Goal: Find specific page/section: Find specific page/section

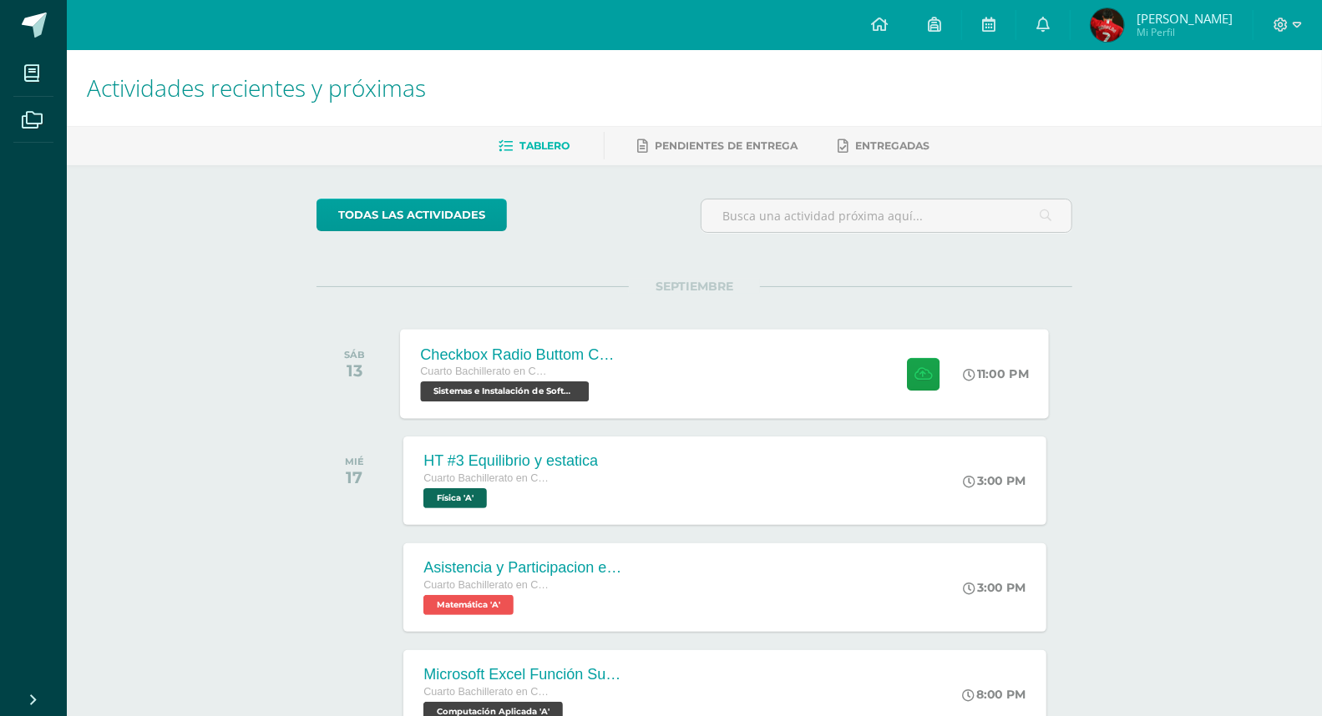
click at [630, 369] on div "Checkbox Radio Buttom Cajas de Selección Cuarto Bachillerato en CCLL con Orient…" at bounding box center [522, 373] width 243 height 89
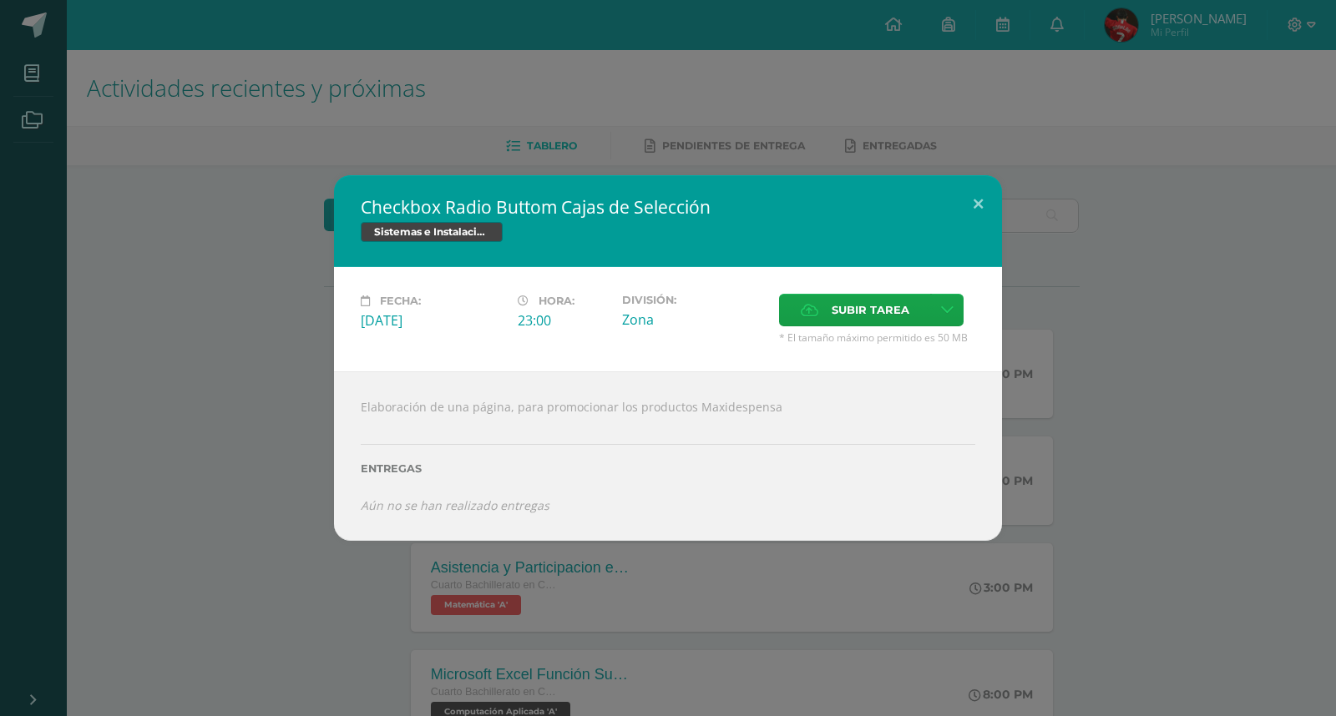
drag, startPoint x: 598, startPoint y: 207, endPoint x: 619, endPoint y: 207, distance: 20.9
click at [611, 207] on h2 "Checkbox Radio Buttom Cajas de Selección" at bounding box center [668, 206] width 615 height 23
drag, startPoint x: 710, startPoint y: 204, endPoint x: 428, endPoint y: 220, distance: 281.8
click at [428, 220] on div "Checkbox Radio Buttom Cajas de Selección Sistemas e Instalación de Software" at bounding box center [668, 221] width 668 height 92
drag, startPoint x: 440, startPoint y: 413, endPoint x: 625, endPoint y: 418, distance: 184.6
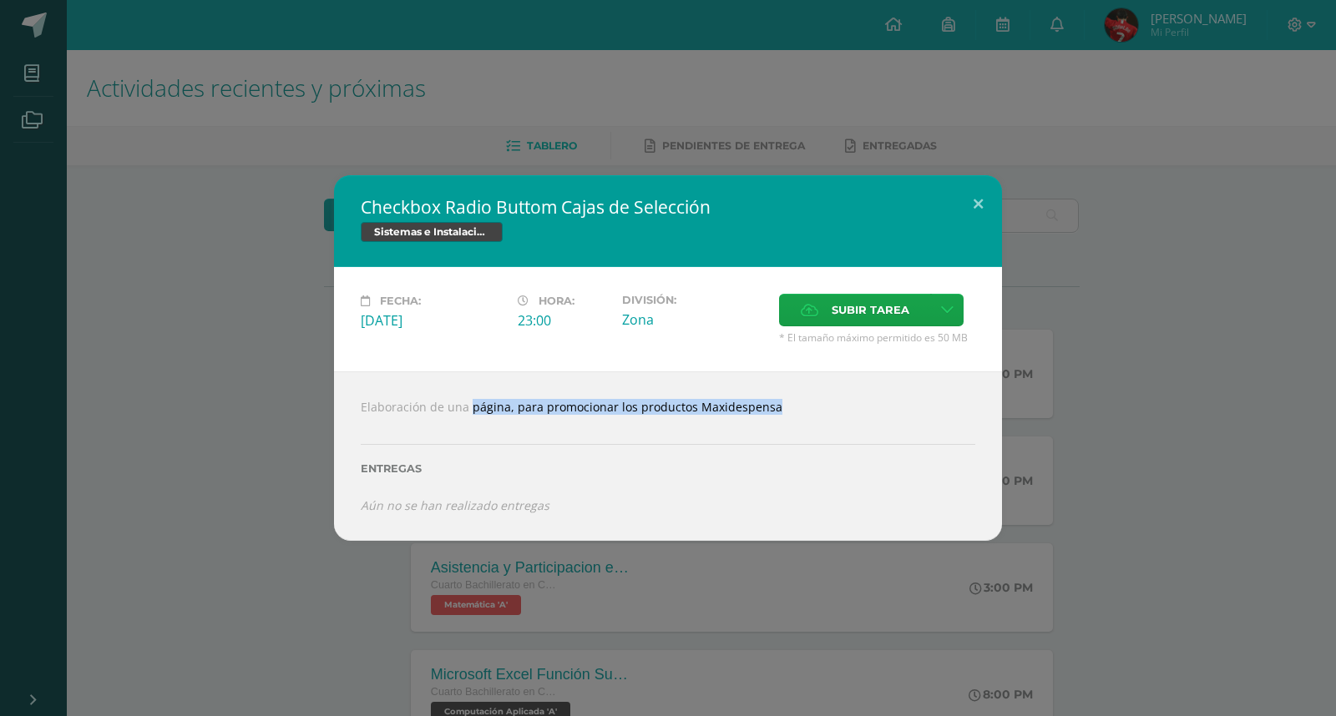
click at [597, 418] on div "Elaboración de una página, para promocionar los productos Maxidespensa Entregas…" at bounding box center [668, 456] width 668 height 169
click at [655, 417] on div at bounding box center [668, 421] width 615 height 13
click at [657, 413] on div "Elaboración de una página, para promocionar los productos Maxidespensa Entregas…" at bounding box center [668, 456] width 668 height 169
drag, startPoint x: 666, startPoint y: 407, endPoint x: 531, endPoint y: 410, distance: 135.3
click at [528, 412] on div "Elaboración de una página, para promocionar los productos Maxidespensa Entregas…" at bounding box center [668, 456] width 668 height 169
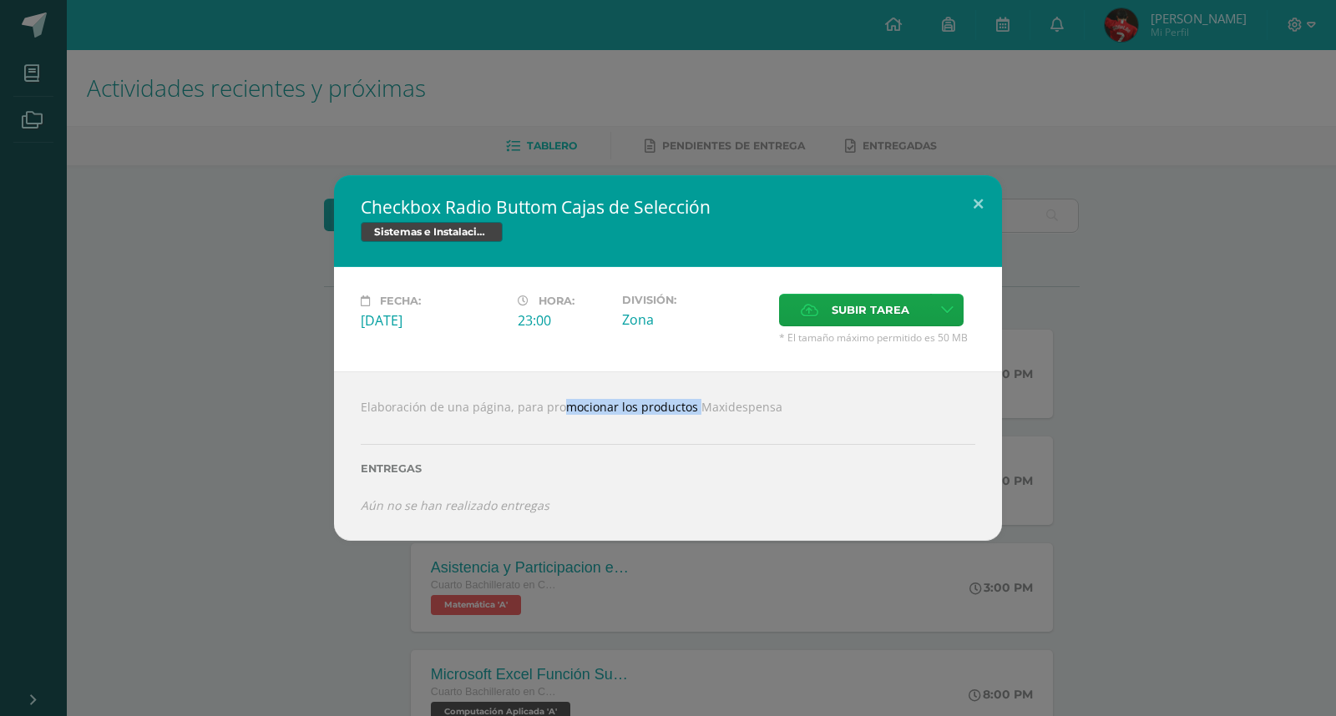
click at [534, 412] on div "Elaboración de una página, para promocionar los productos Maxidespensa Entregas…" at bounding box center [668, 456] width 668 height 169
click at [562, 407] on div "Elaboración de una página, para promocionar los productos Maxidespensa Entregas…" at bounding box center [668, 456] width 668 height 169
drag, startPoint x: 671, startPoint y: 407, endPoint x: 631, endPoint y: 403, distance: 39.4
click at [631, 403] on div "Elaboración de una página, para promocionar los productos Maxidespensa Entregas…" at bounding box center [668, 456] width 668 height 169
click at [723, 409] on div "Elaboración de una página, para promocionar los productos Maxidespensa Entregas…" at bounding box center [668, 456] width 668 height 169
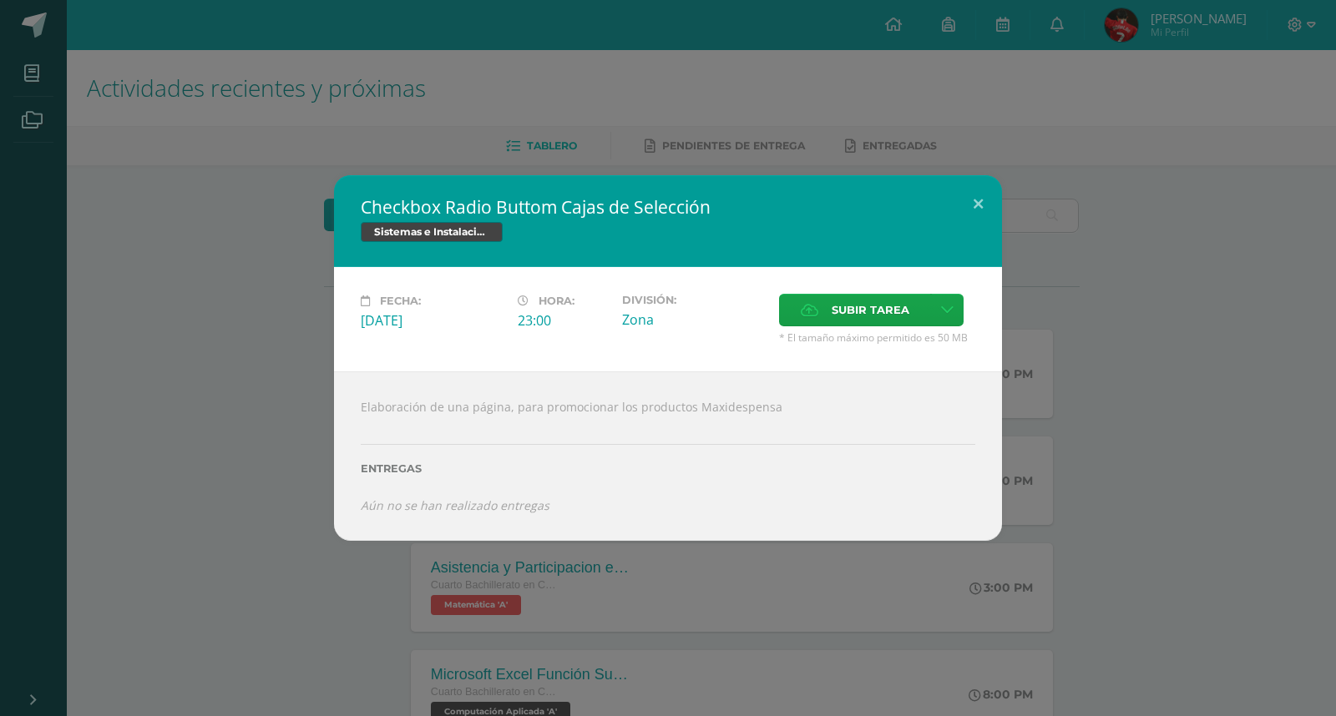
click at [989, 423] on div "Elaboración de una página, para promocionar los productos Maxidespensa Entregas…" at bounding box center [668, 456] width 668 height 169
click at [1334, 451] on div "Checkbox Radio Buttom Cajas de Selección Sistemas e Instalación de Software Fec…" at bounding box center [668, 358] width 1336 height 716
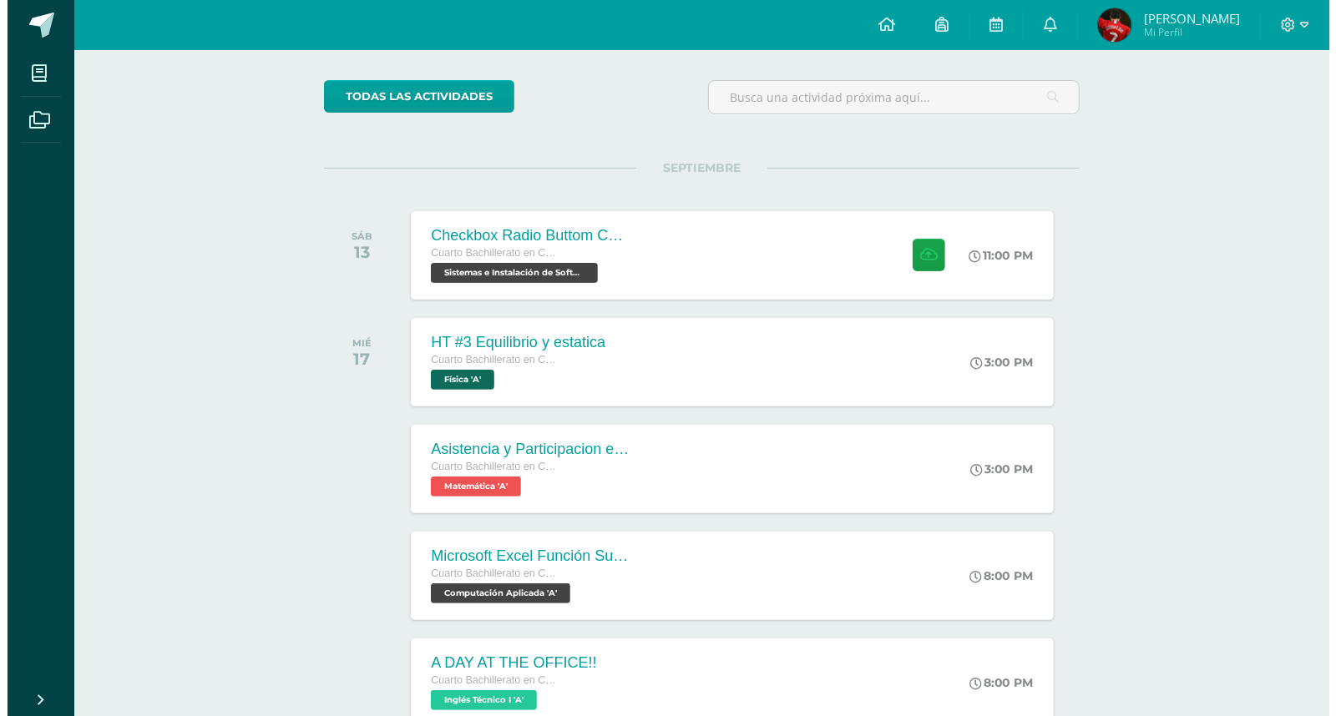
scroll to position [88, 0]
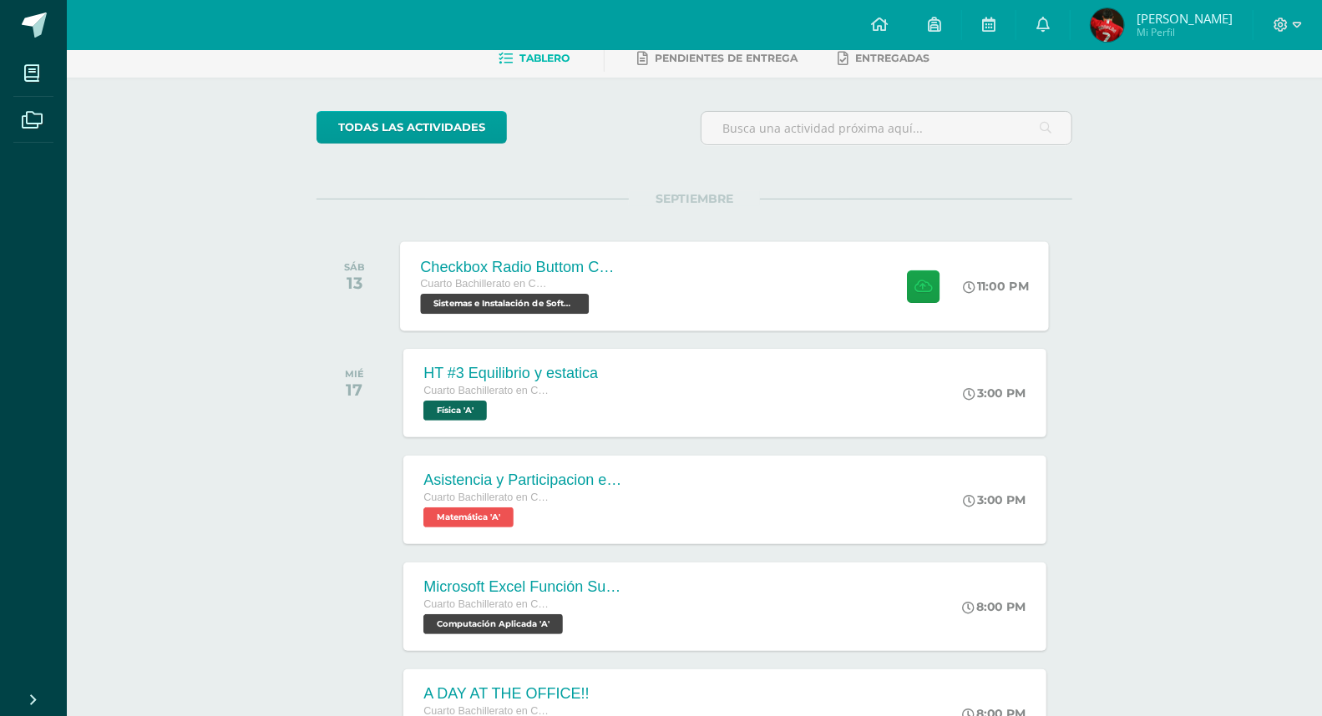
click at [611, 241] on div "Checkbox Radio Buttom Cajas de Selección Cuarto Bachillerato en CCLL con Orient…" at bounding box center [522, 285] width 243 height 89
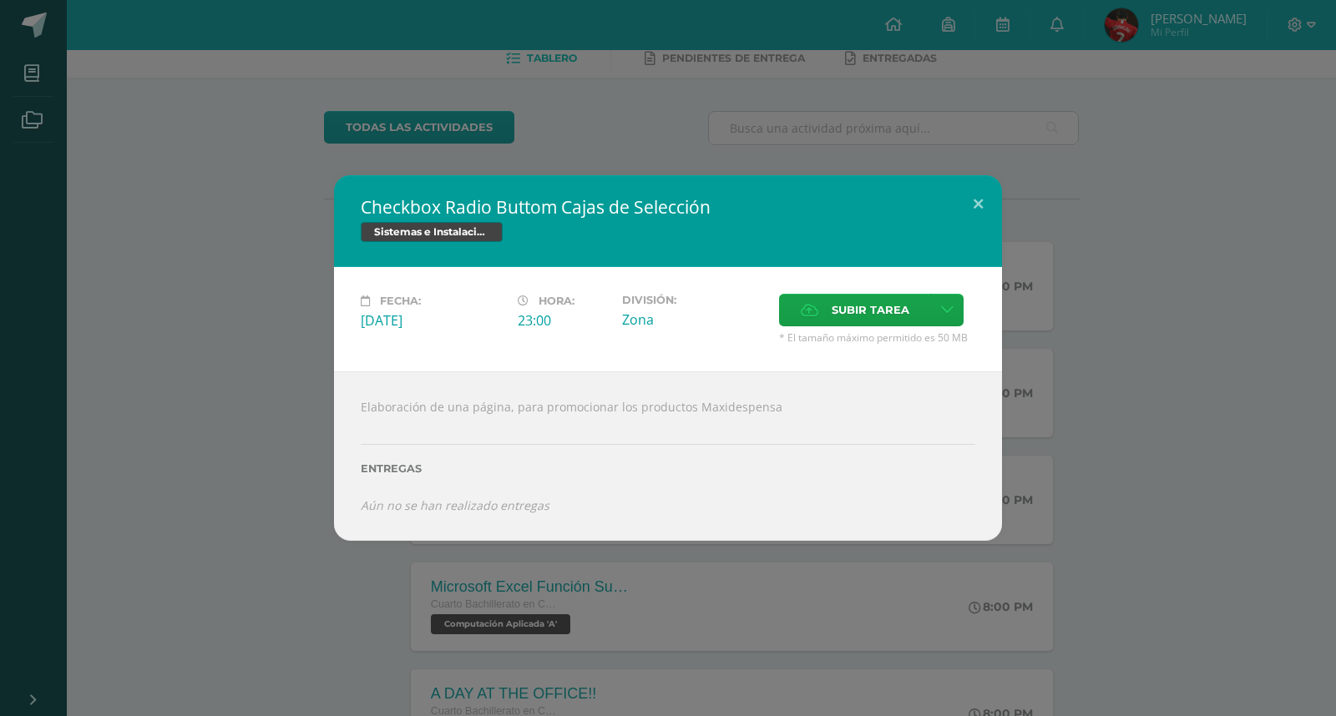
click at [114, 164] on div "Checkbox Radio Buttom Cajas de Selección Sistemas e Instalación de Software Fec…" at bounding box center [668, 358] width 1336 height 716
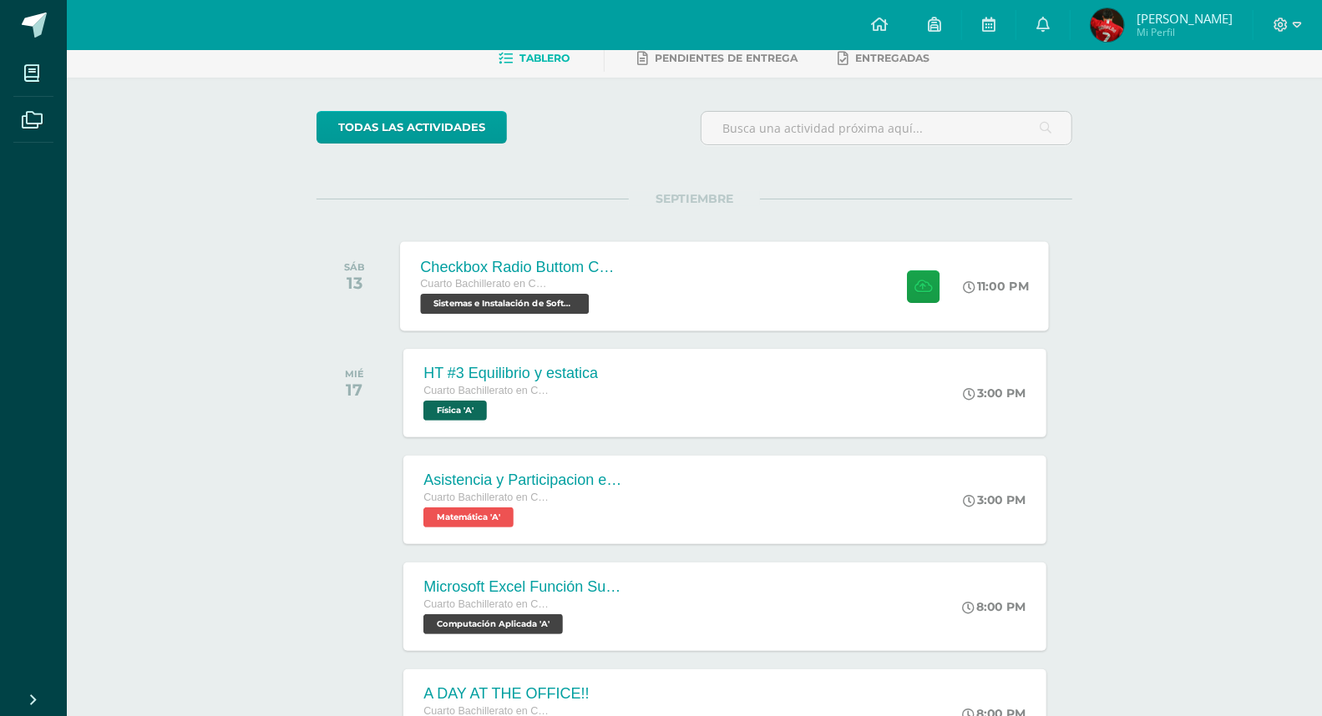
drag, startPoint x: 460, startPoint y: 189, endPoint x: 472, endPoint y: 253, distance: 65.3
click at [612, 312] on div "Cuarto Bachillerato en CCLL con Orientación en Computación Sistemas e Instalaci…" at bounding box center [522, 295] width 202 height 38
